Goal: Transaction & Acquisition: Purchase product/service

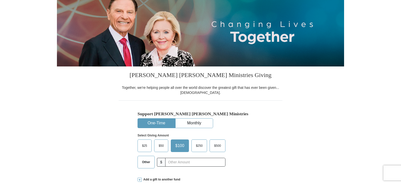
select select "OR"
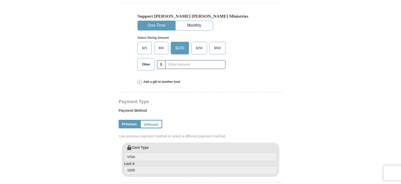
scroll to position [151, 0]
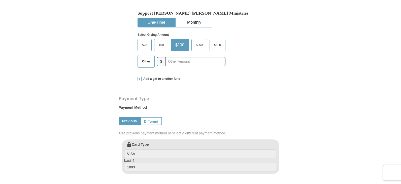
click at [220, 44] on span "$500" at bounding box center [218, 45] width 12 height 8
click at [0, 0] on input "$500" at bounding box center [0, 0] width 0 height 0
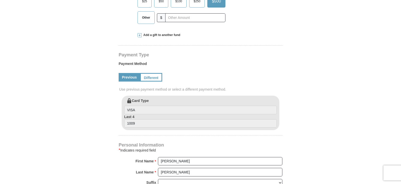
scroll to position [227, 0]
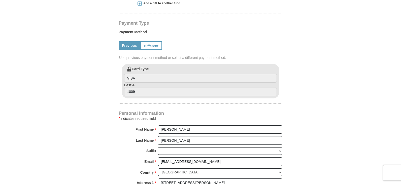
click at [185, 67] on label "Card Type VISA" at bounding box center [200, 75] width 153 height 16
click at [185, 74] on input "VISA" at bounding box center [200, 78] width 153 height 9
click at [169, 80] on input "VISA" at bounding box center [200, 78] width 153 height 9
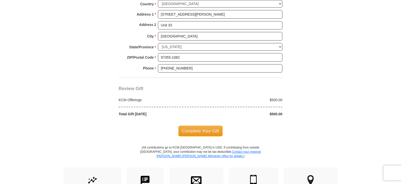
scroll to position [403, 0]
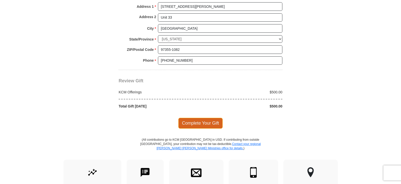
click at [205, 124] on span "Complete Your Gift" at bounding box center [201, 123] width 45 height 11
